Goal: Task Accomplishment & Management: Use online tool/utility

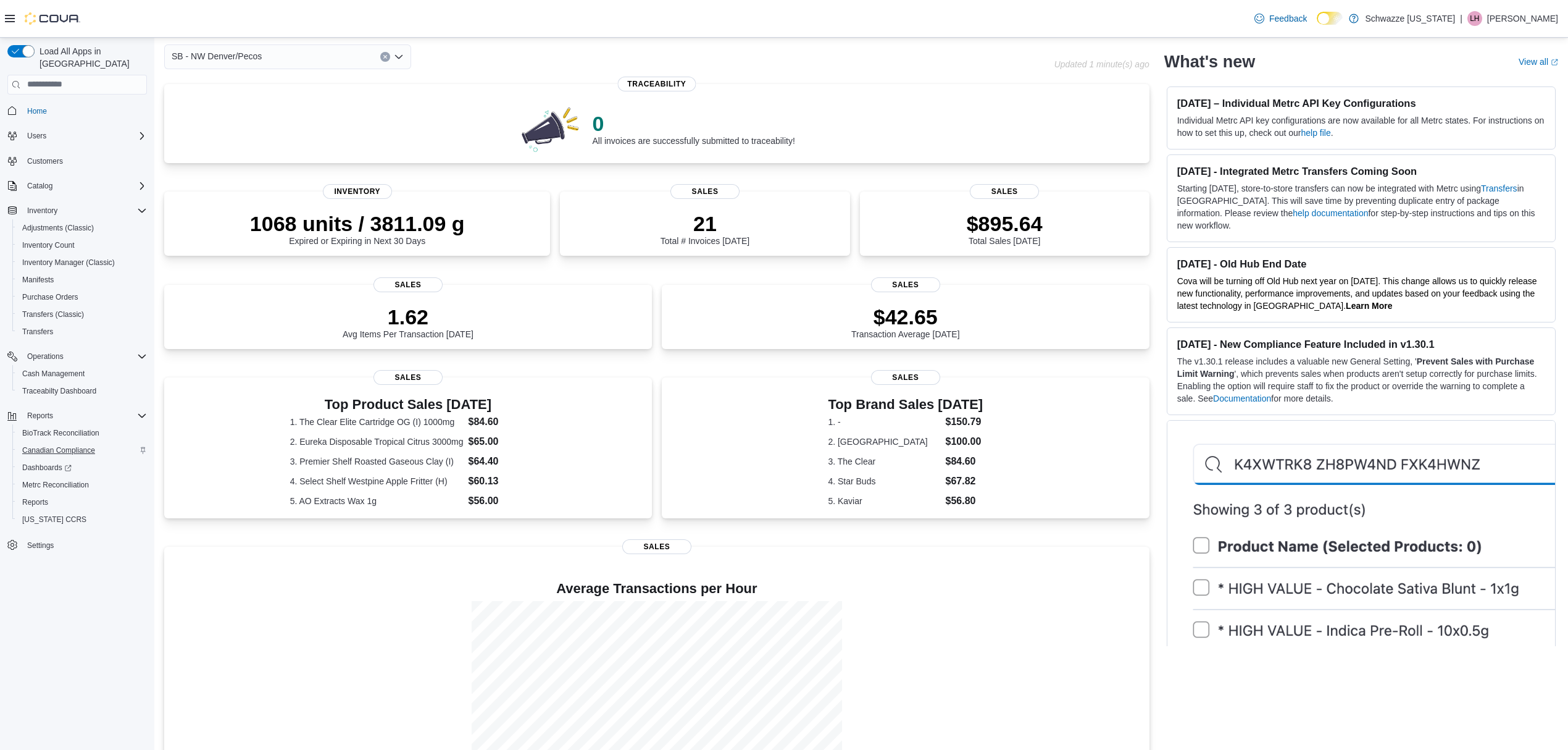
scroll to position [82, 0]
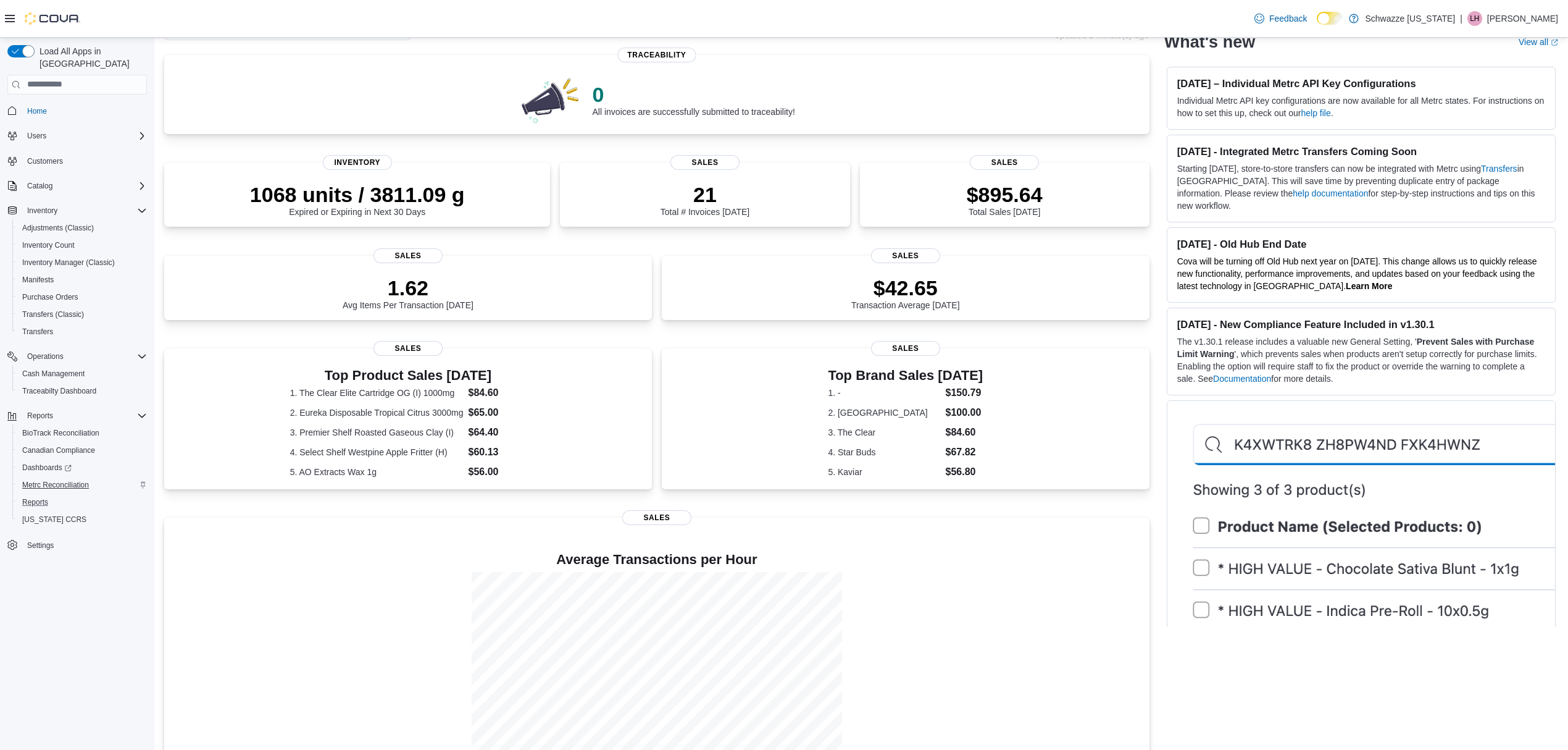
drag, startPoint x: 53, startPoint y: 485, endPoint x: 61, endPoint y: 473, distance: 14.4
click at [59, 477] on div "BioTrack Reconciliation Canadian Compliance Dashboards Metrc Reconciliation Rep…" at bounding box center [82, 475] width 139 height 103
click at [40, 496] on span "Reports" at bounding box center [35, 502] width 26 height 15
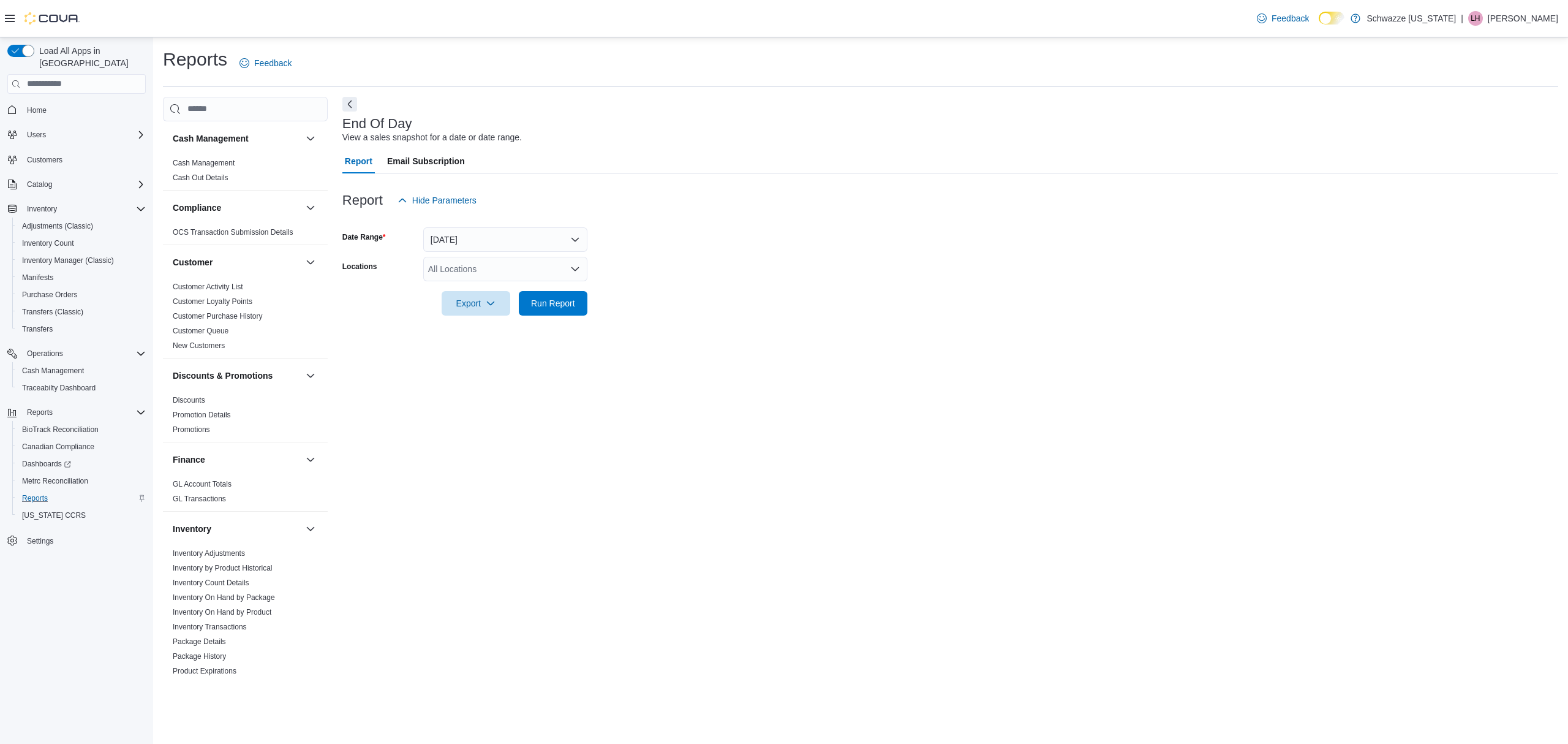
click at [567, 271] on div "All Locations" at bounding box center [505, 269] width 164 height 25
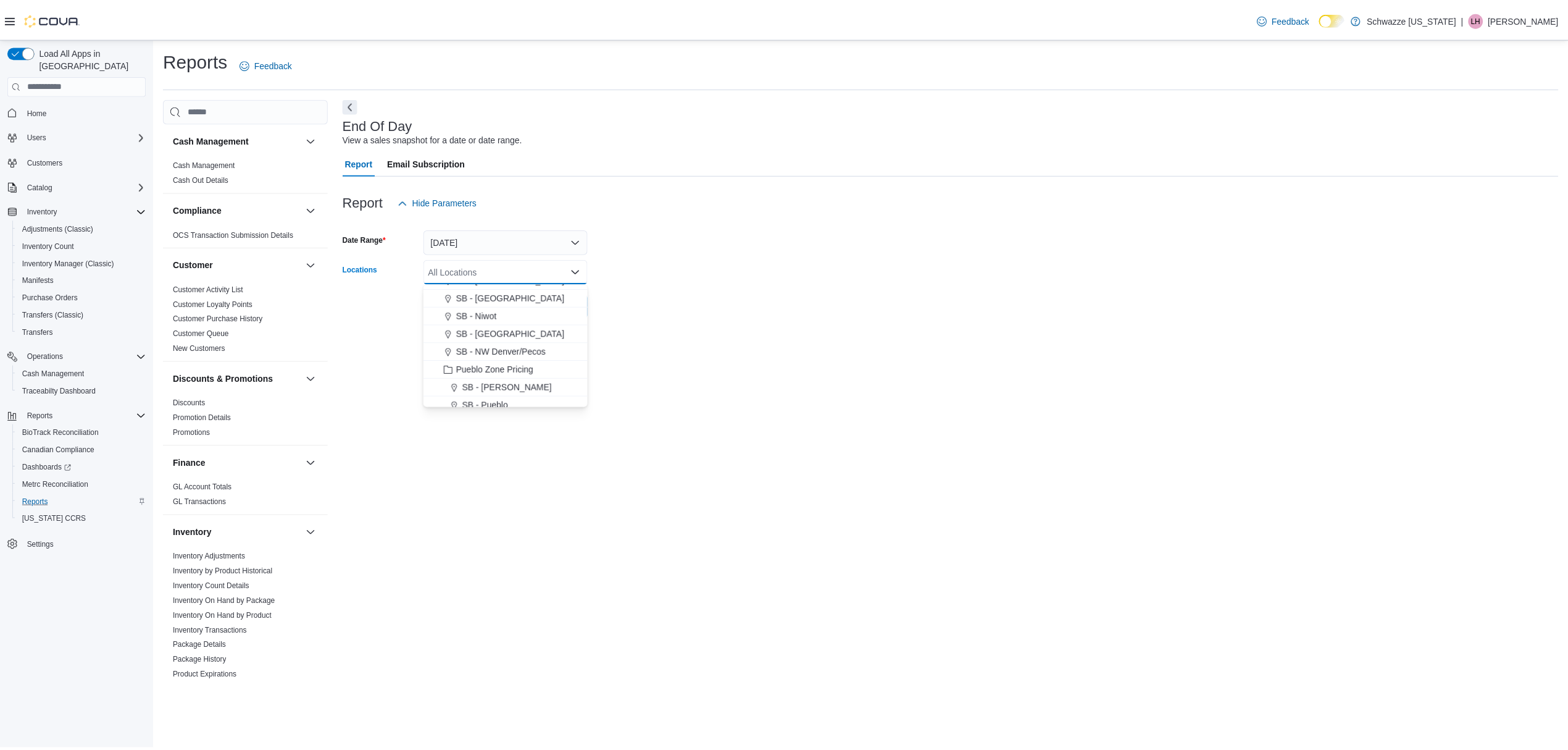
scroll to position [494, 0]
click at [541, 336] on span "SB - NW Denver/Pecos" at bounding box center [505, 335] width 90 height 12
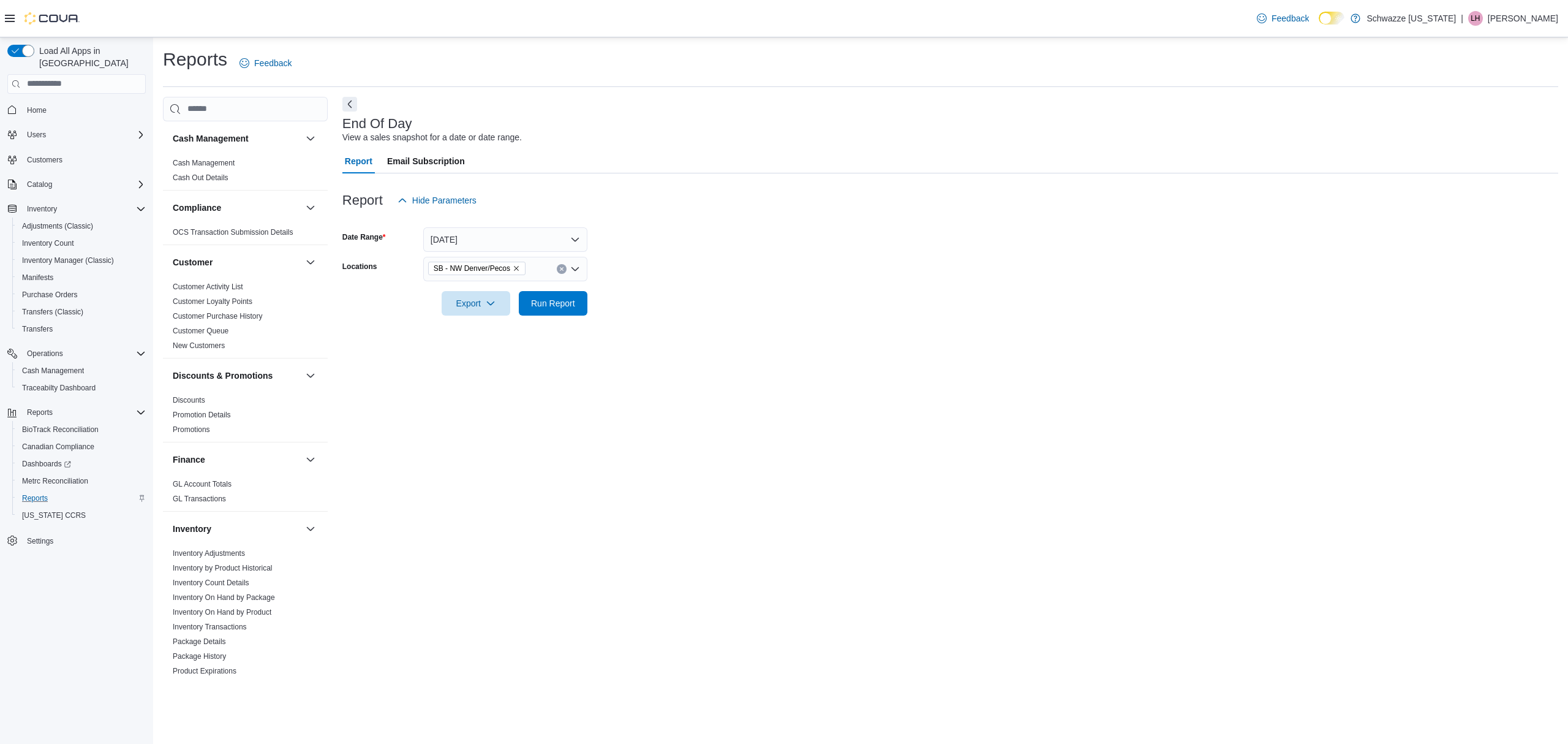
drag, startPoint x: 802, startPoint y: 338, endPoint x: 688, endPoint y: 344, distance: 114.2
click at [782, 342] on div "End Of Day View a sales snapshot for a date or date range. Report Email Subscri…" at bounding box center [951, 387] width 1216 height 583
click at [550, 307] on span "Run Report" at bounding box center [553, 303] width 44 height 12
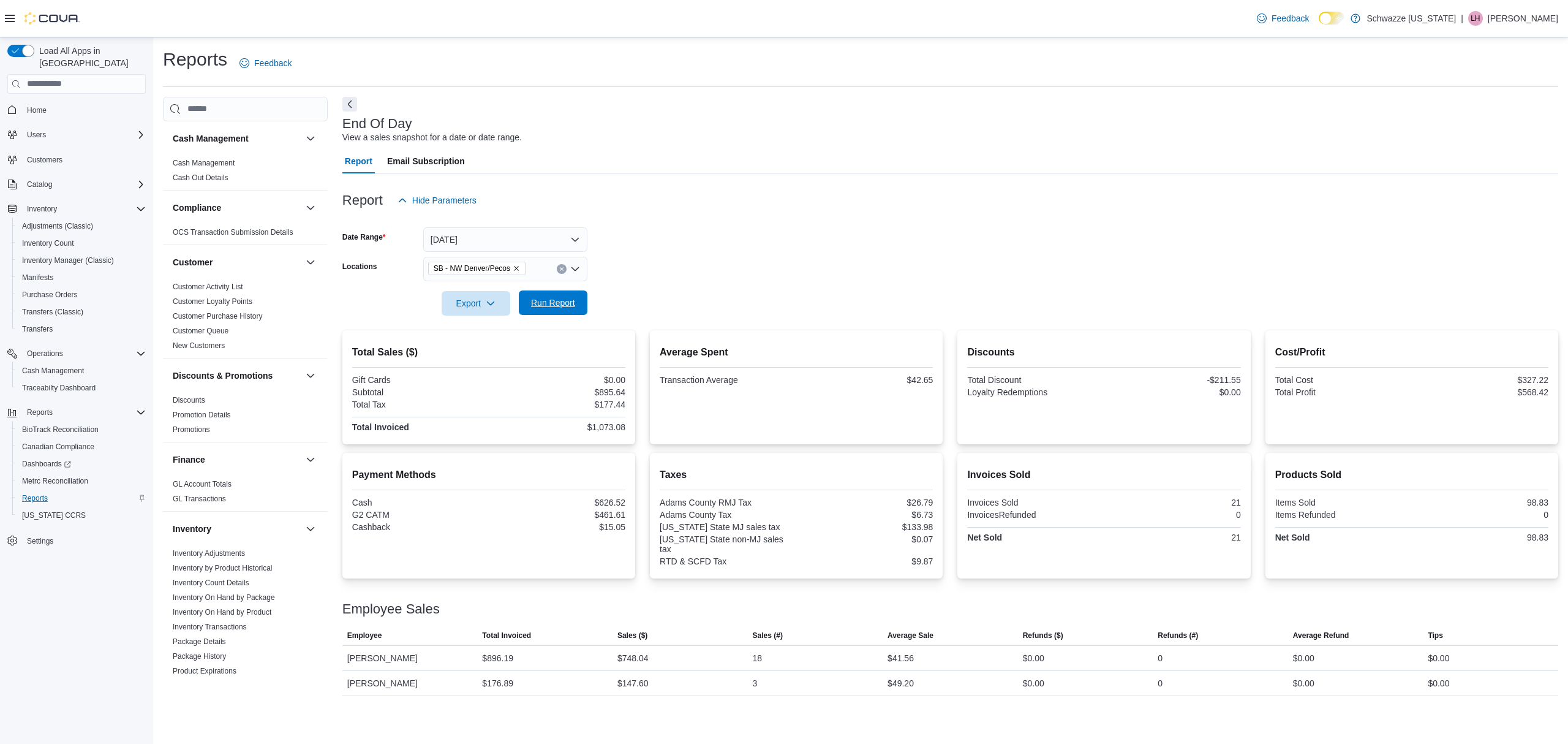
click at [542, 294] on span "Run Report" at bounding box center [553, 303] width 54 height 25
click at [552, 319] on div "Report Hide Parameters Date Range Today Locations SB - NW Denver/Pecos Export R…" at bounding box center [951, 435] width 1216 height 522
click at [557, 310] on span "Run Report" at bounding box center [553, 303] width 54 height 25
click at [554, 337] on div "Report Hide Parameters Date Range Today Locations SB - NW Denver/Pecos Export R…" at bounding box center [951, 435] width 1216 height 522
click at [553, 310] on span "Run Report" at bounding box center [553, 303] width 54 height 25
